Goal: Task Accomplishment & Management: Use online tool/utility

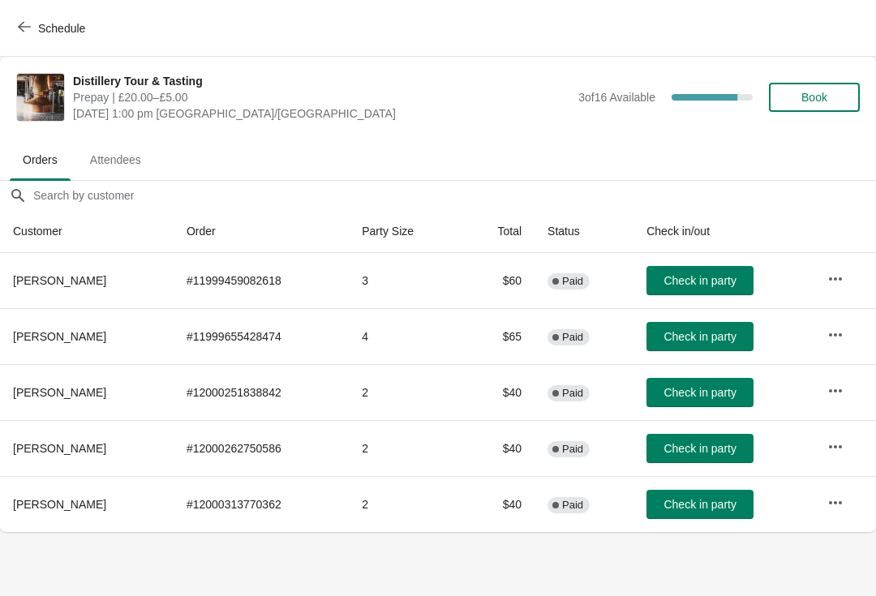
click at [734, 449] on span "Check in party" at bounding box center [700, 448] width 72 height 13
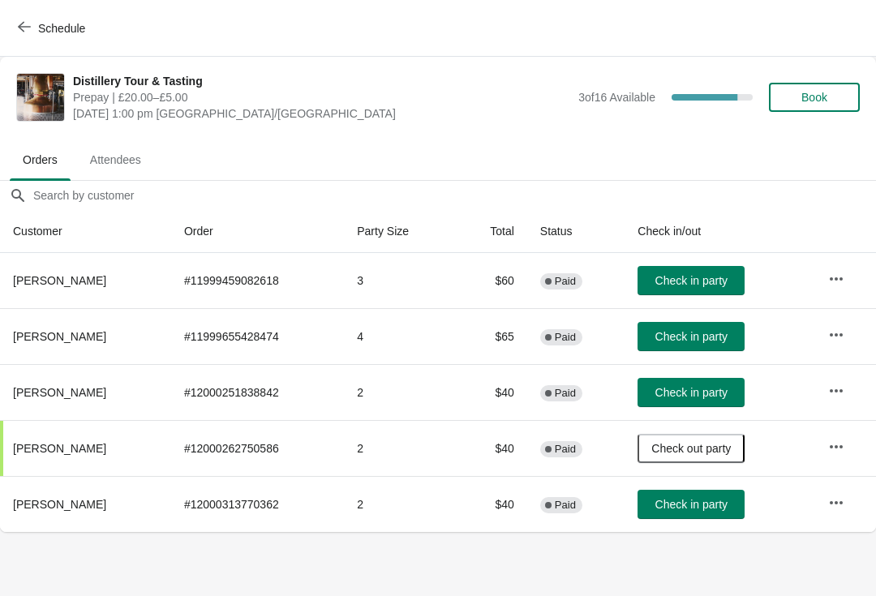
click at [37, 30] on span "Schedule" at bounding box center [53, 27] width 64 height 15
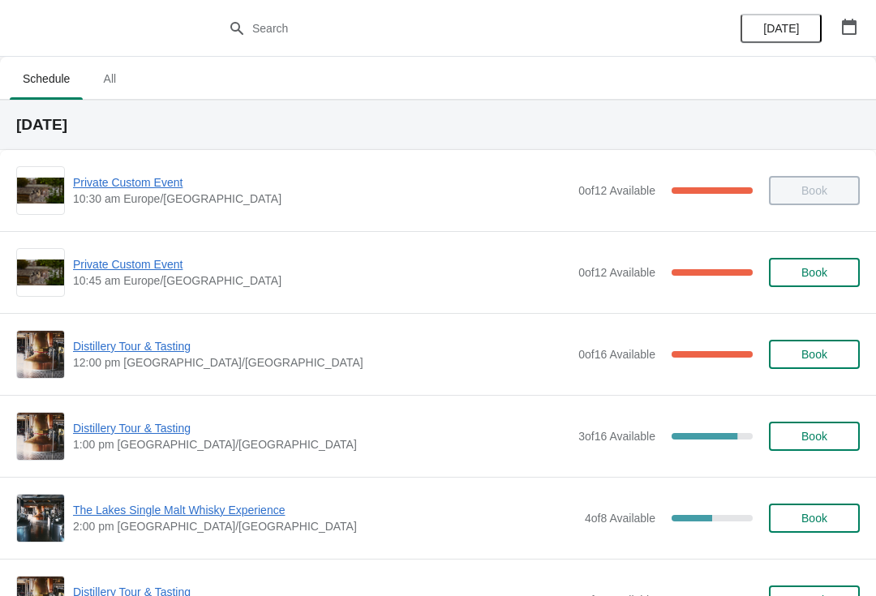
click at [99, 344] on span "Distillery Tour & Tasting" at bounding box center [321, 346] width 497 height 16
click at [156, 428] on span "Distillery Tour & Tasting" at bounding box center [321, 428] width 497 height 16
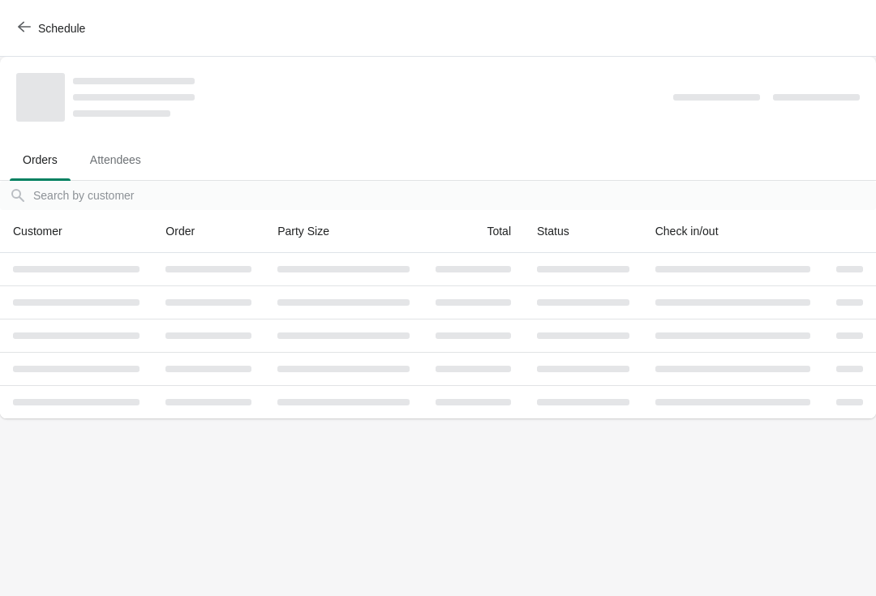
click at [113, 170] on span "Attendees" at bounding box center [115, 159] width 77 height 29
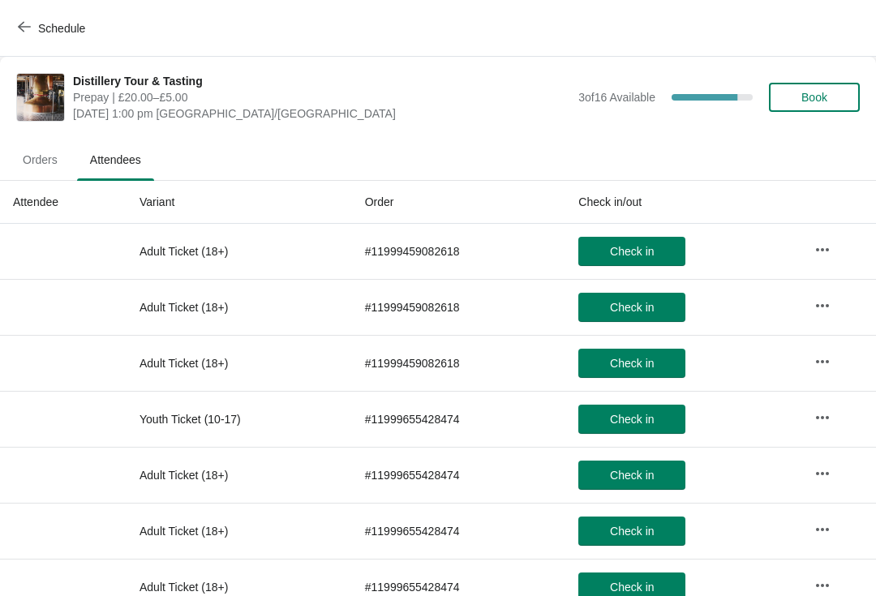
click at [17, 29] on button "Schedule" at bounding box center [53, 28] width 90 height 29
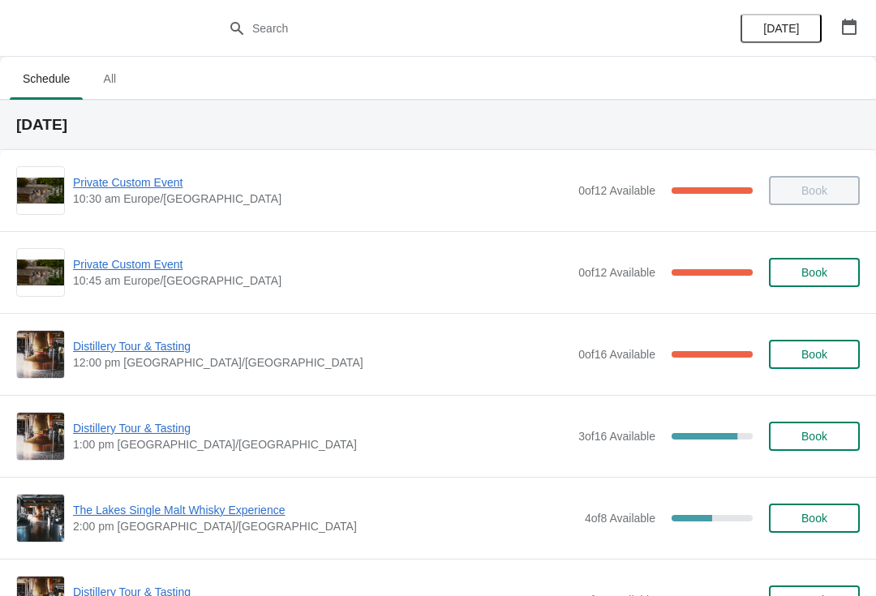
click at [143, 353] on span "Distillery Tour & Tasting" at bounding box center [321, 346] width 497 height 16
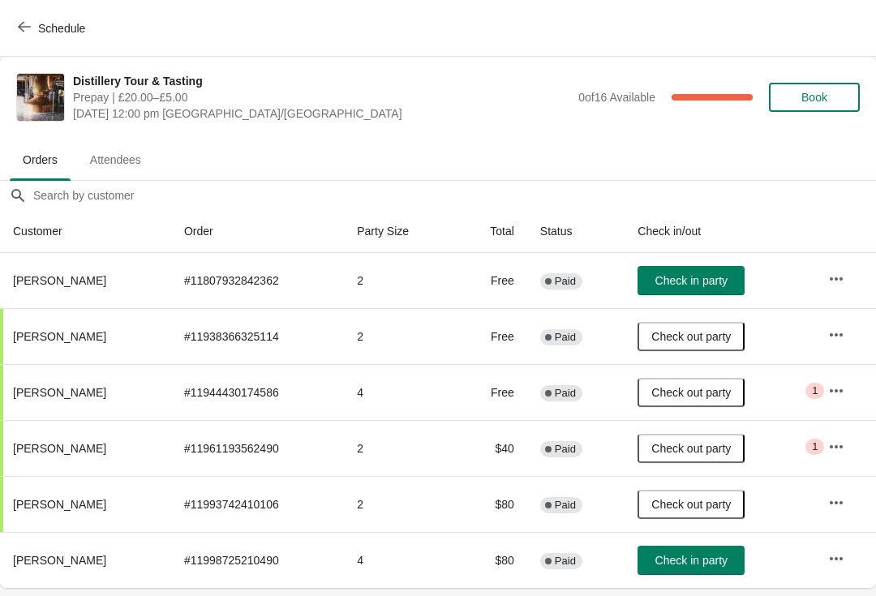
click at [17, 23] on button "Schedule" at bounding box center [53, 28] width 90 height 29
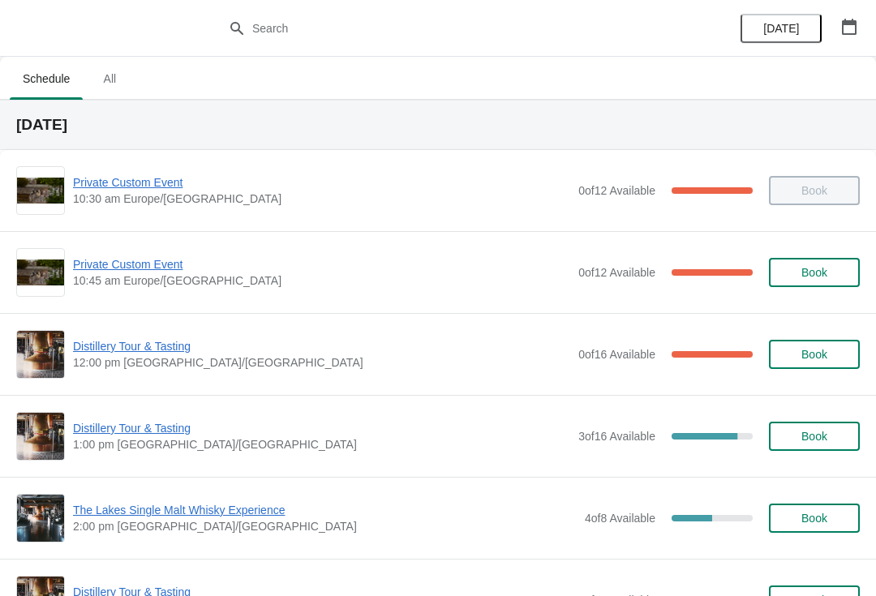
click at [142, 429] on span "Distillery Tour & Tasting" at bounding box center [321, 428] width 497 height 16
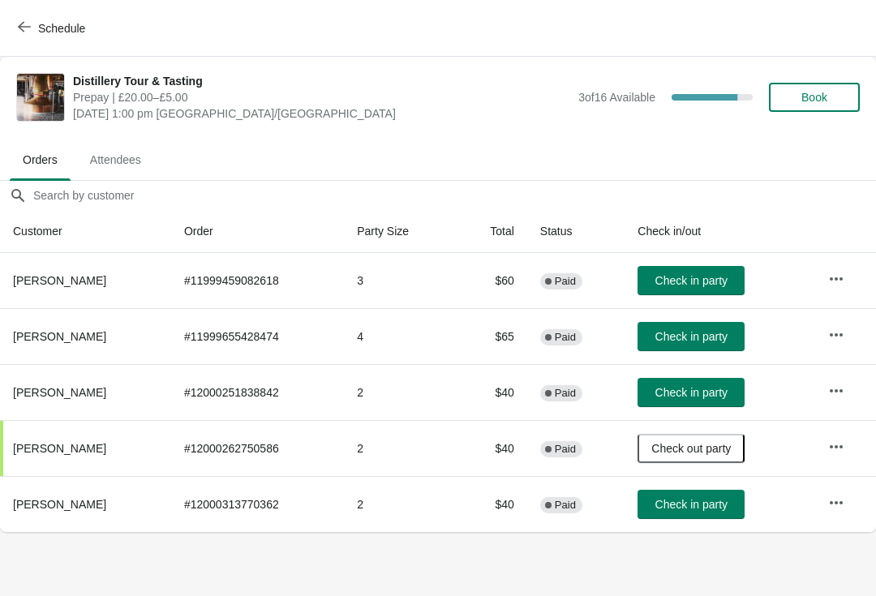
click at [27, 26] on icon "button" at bounding box center [24, 26] width 13 height 13
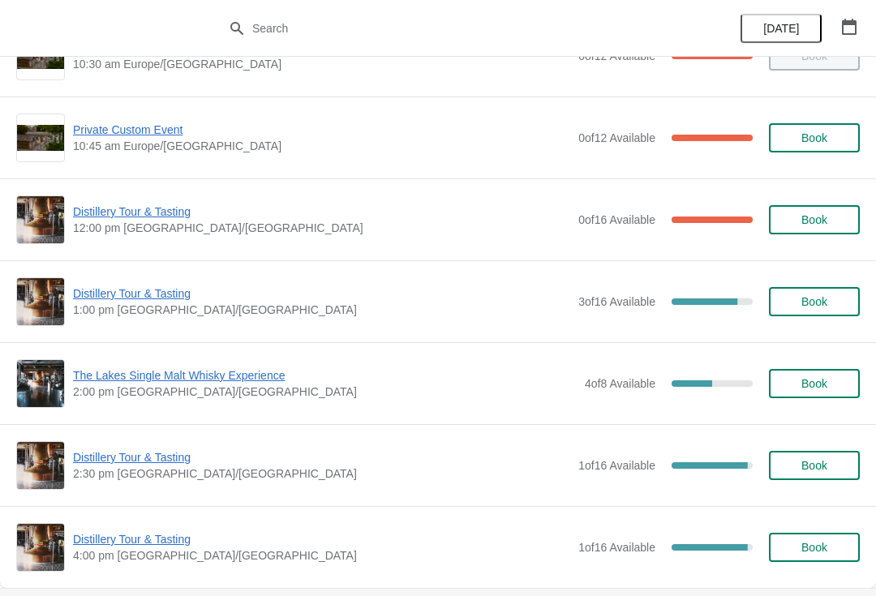
scroll to position [136, 0]
